Goal: Task Accomplishment & Management: Manage account settings

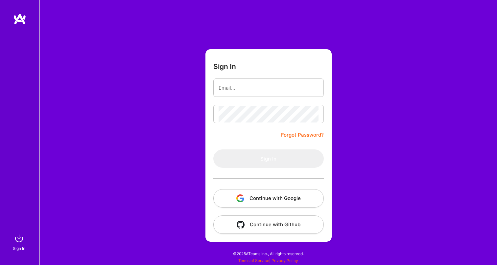
click at [252, 145] on form "Sign In Forgot Password? Sign In Continue with Google Continue with Github" at bounding box center [268, 145] width 126 height 192
click at [231, 89] on input "email" at bounding box center [268, 87] width 100 height 17
type input "[EMAIL_ADDRESS][DOMAIN_NAME]"
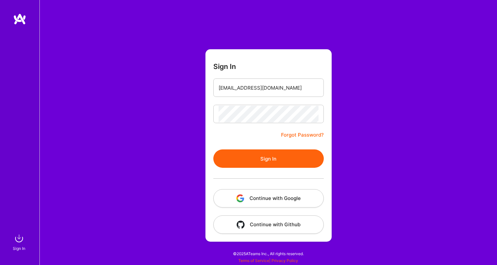
click at [267, 156] on button "Sign In" at bounding box center [268, 158] width 110 height 18
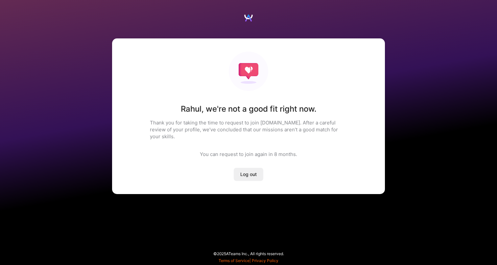
click at [243, 171] on span "Log out" at bounding box center [248, 174] width 16 height 7
